Goal: Task Accomplishment & Management: Manage account settings

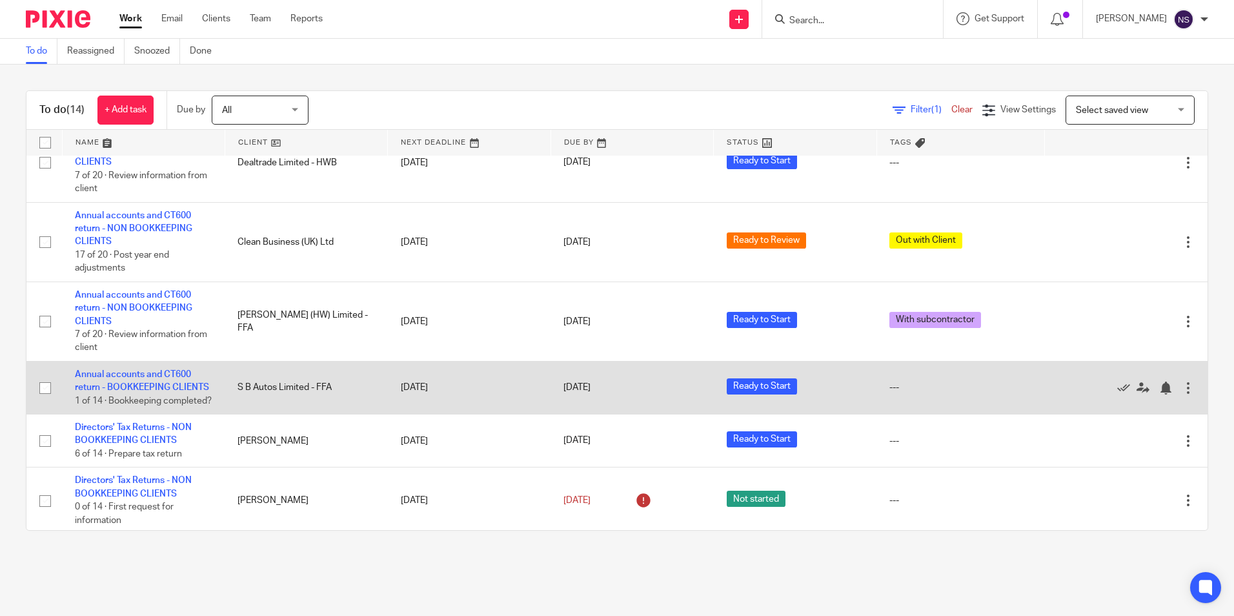
scroll to position [194, 0]
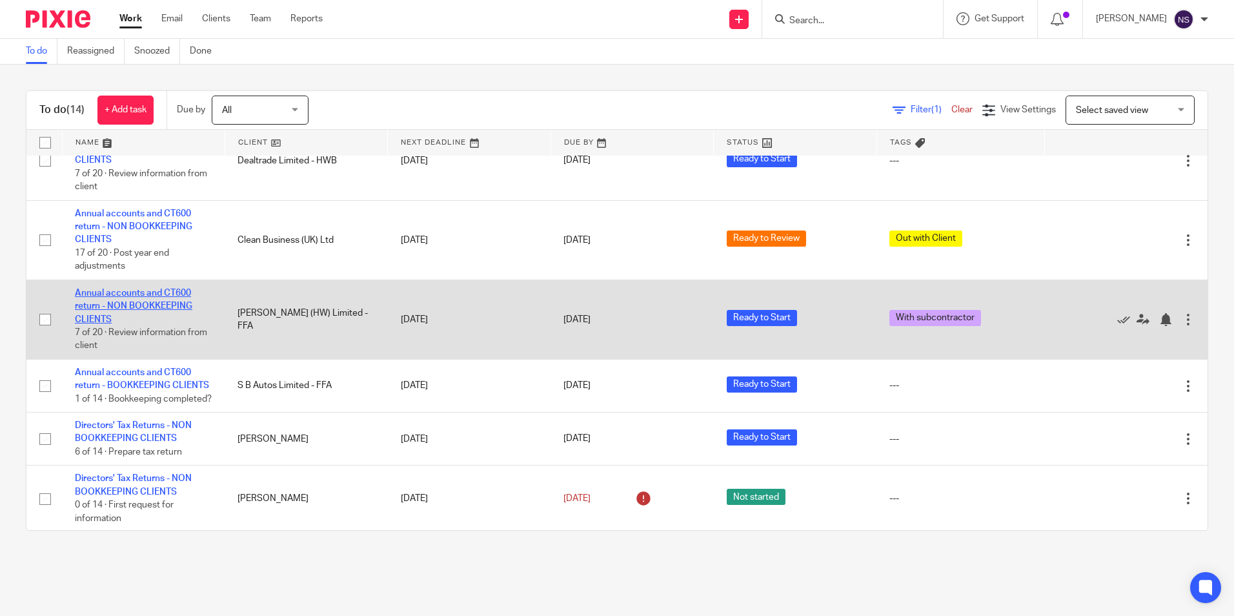
click at [163, 294] on link "Annual accounts and CT600 return - NON BOOKKEEPING CLIENTS" at bounding box center [133, 306] width 117 height 35
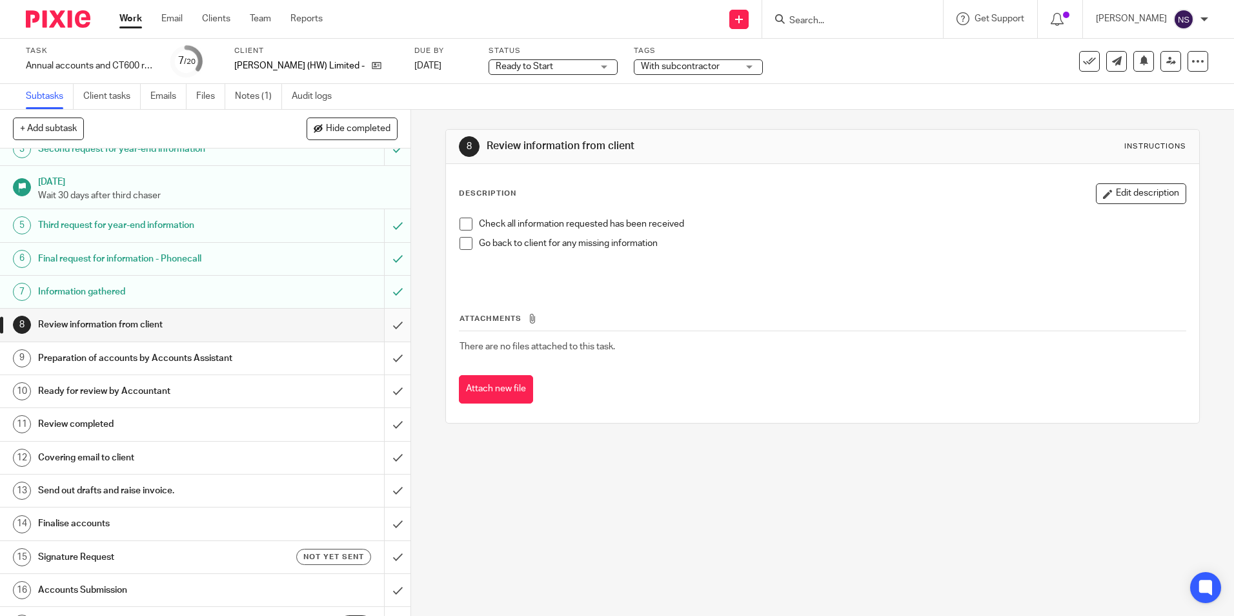
scroll to position [86, 0]
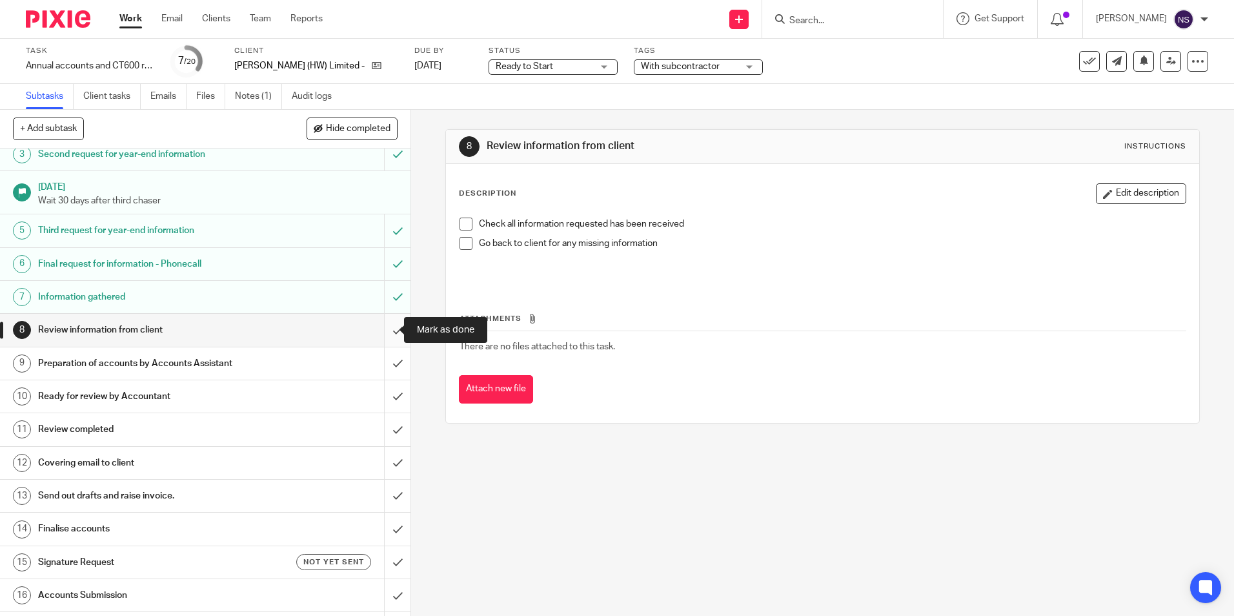
click at [381, 325] on input "submit" at bounding box center [205, 330] width 410 height 32
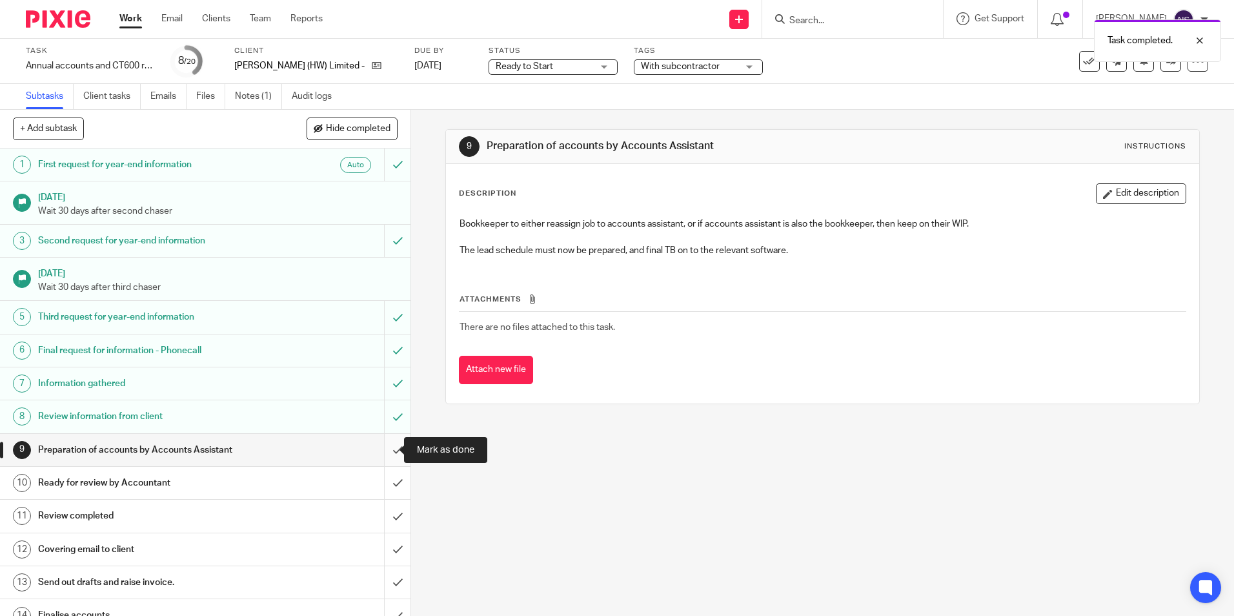
click at [380, 449] on input "submit" at bounding box center [205, 450] width 410 height 32
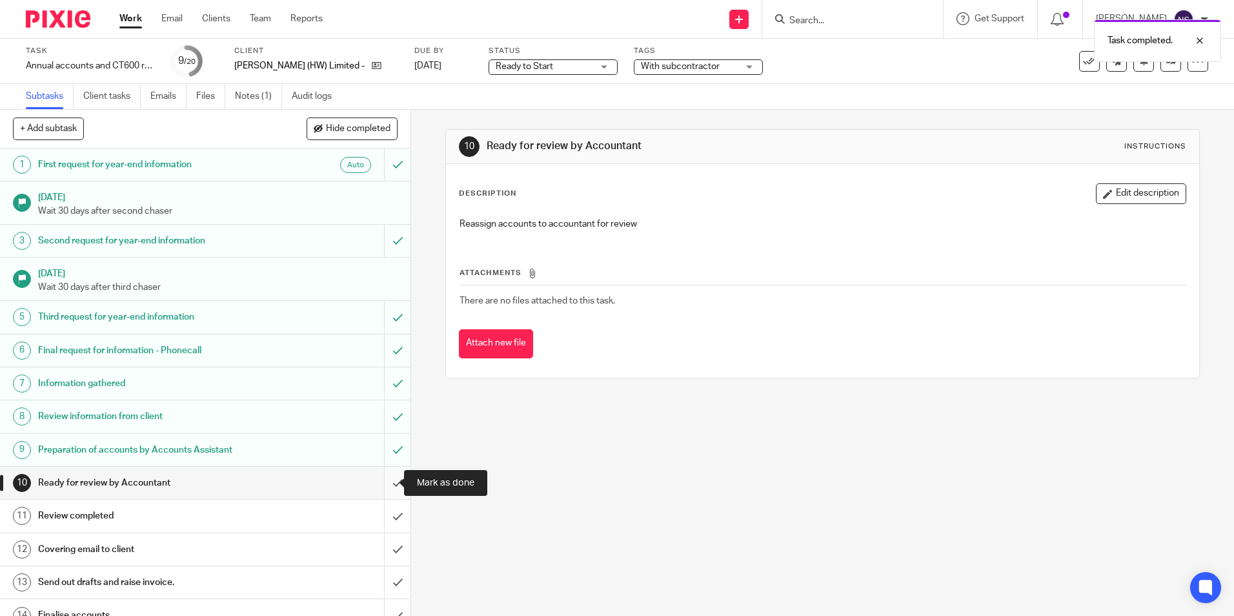
click at [388, 482] on input "submit" at bounding box center [205, 483] width 410 height 32
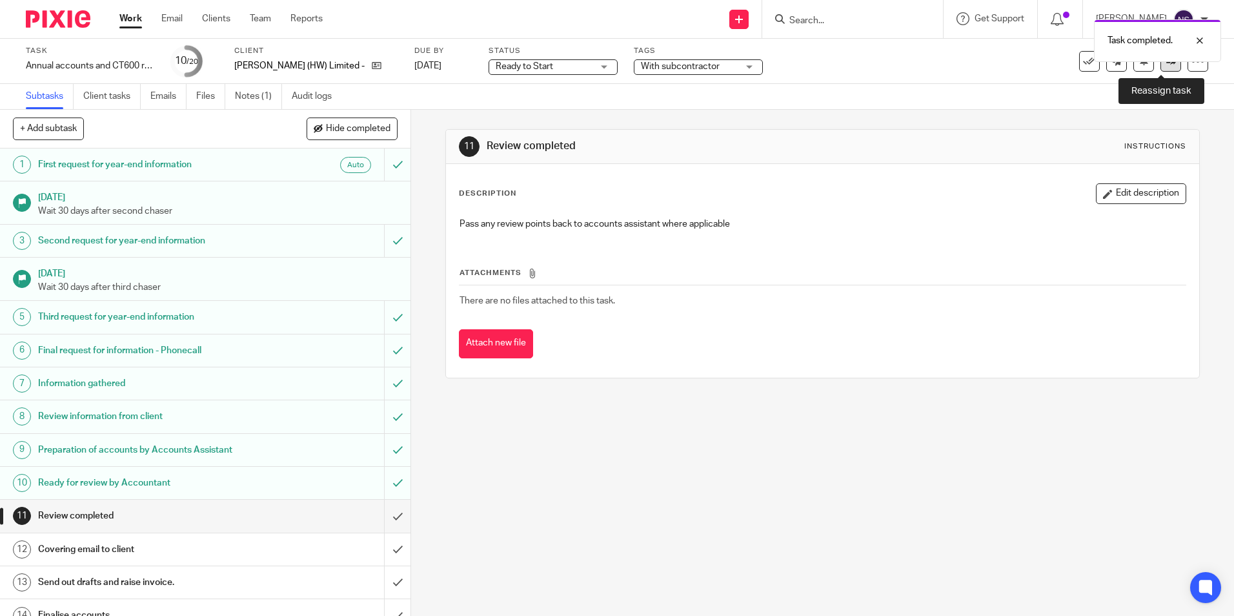
click at [1160, 68] on link at bounding box center [1170, 61] width 21 height 21
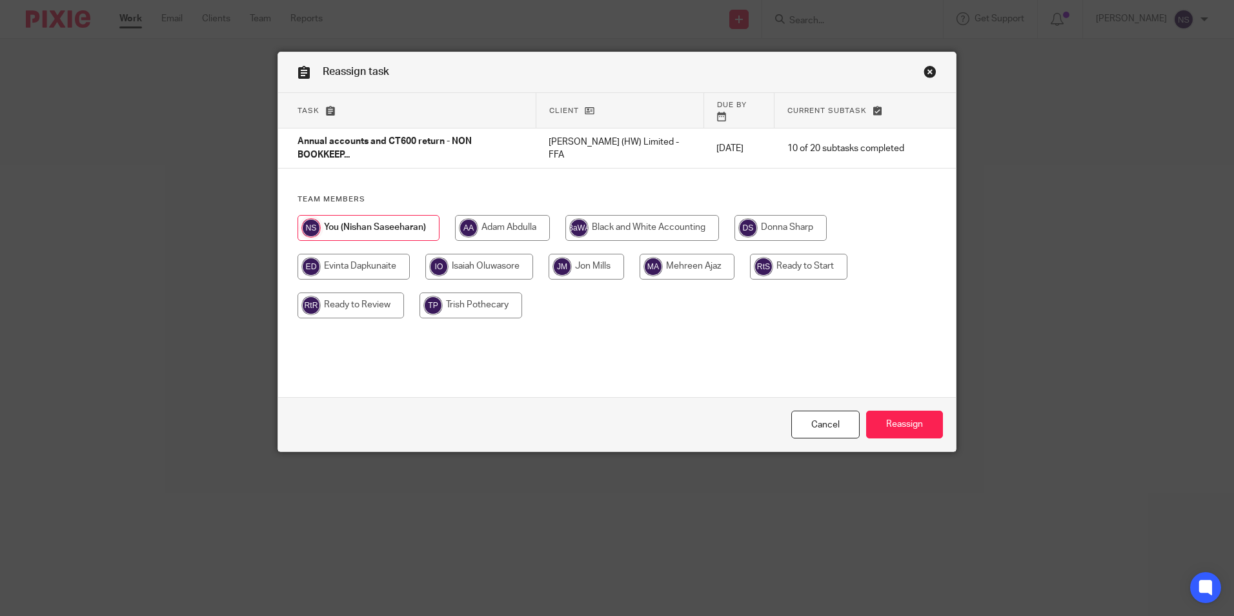
click at [355, 292] on input "radio" at bounding box center [351, 305] width 106 height 26
radio input "true"
click at [881, 421] on input "Reassign" at bounding box center [904, 424] width 77 height 28
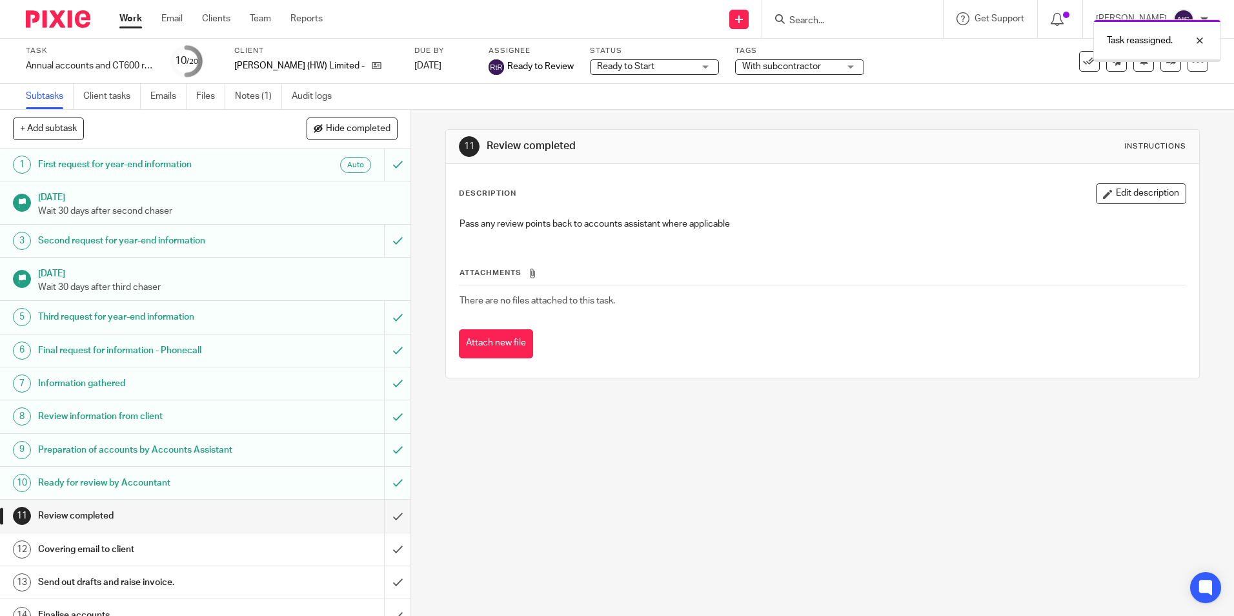
click at [58, 27] on img at bounding box center [58, 18] width 65 height 17
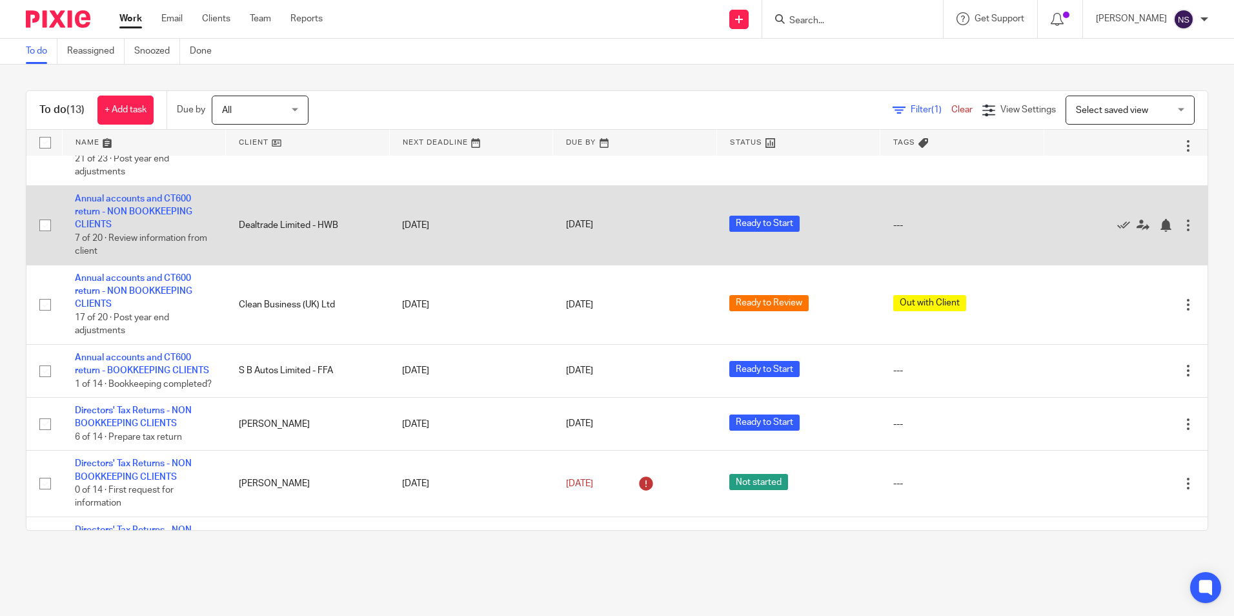
scroll to position [194, 0]
